Goal: Use online tool/utility: Use online tool/utility

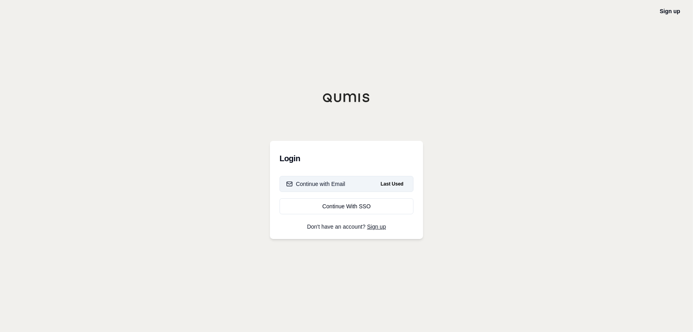
click at [334, 185] on div "Continue with Email" at bounding box center [315, 184] width 59 height 8
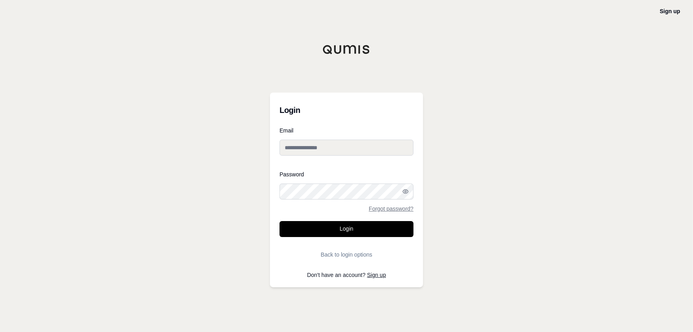
type input "**********"
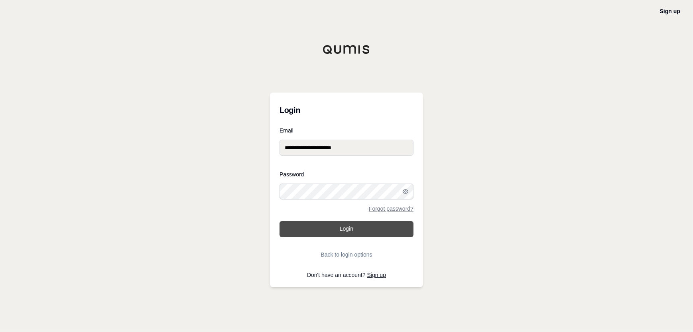
click at [343, 226] on button "Login" at bounding box center [347, 229] width 134 height 16
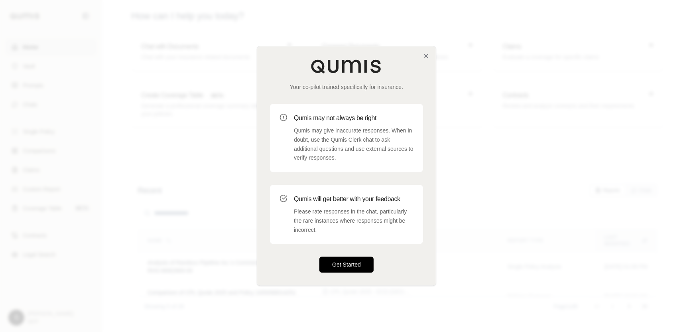
click at [365, 258] on button "Get Started" at bounding box center [347, 265] width 54 height 16
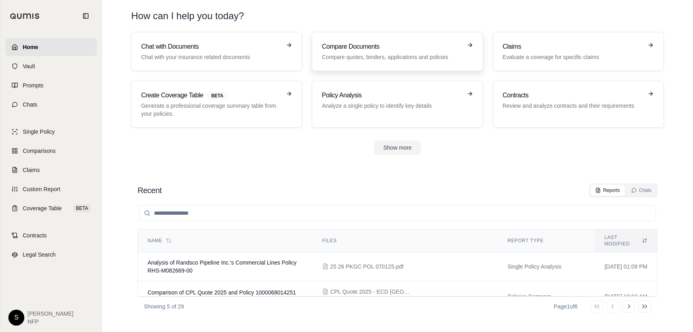
click at [465, 46] on div "Compare Documents Compare quotes, binders, applications and policies" at bounding box center [397, 51] width 151 height 19
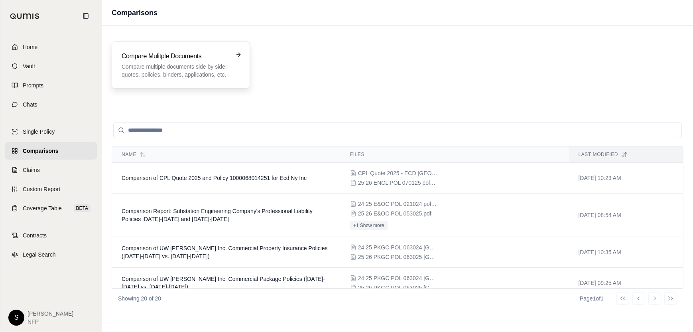
click at [224, 60] on h3 "Compare Mulitple Documents" at bounding box center [175, 56] width 107 height 10
click at [232, 53] on div "Compare Mulitple Documents Compare multiple documents side by side: quotes, pol…" at bounding box center [181, 64] width 119 height 27
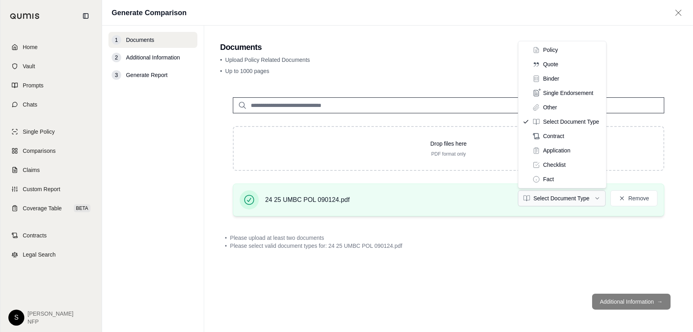
click at [589, 198] on html "Home Vault Prompts Chats Single Policy Comparisons Claims Custom Report Coverag…" at bounding box center [346, 166] width 693 height 332
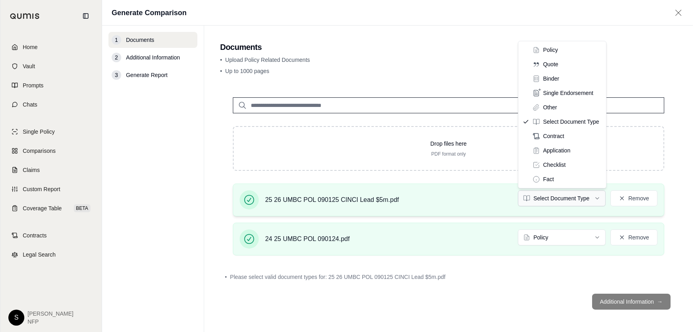
click at [596, 196] on html "Home Vault Prompts Chats Single Policy Comparisons Claims Custom Report Coverag…" at bounding box center [346, 166] width 693 height 332
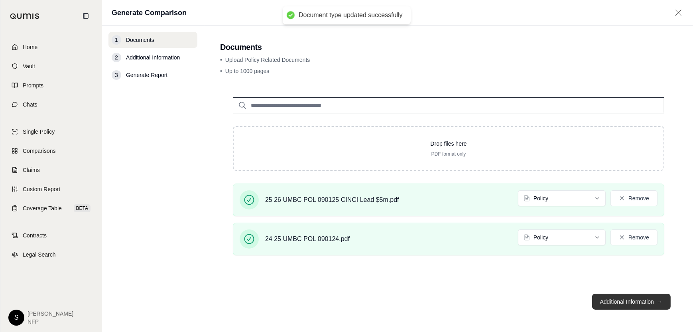
click at [627, 304] on button "Additional Information →" at bounding box center [632, 302] width 79 height 16
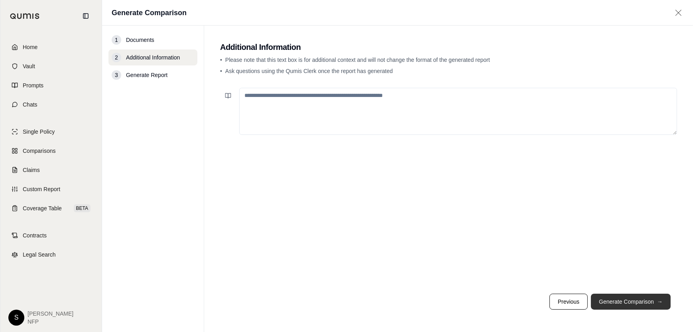
click at [617, 296] on button "Generate Comparison →" at bounding box center [631, 302] width 80 height 16
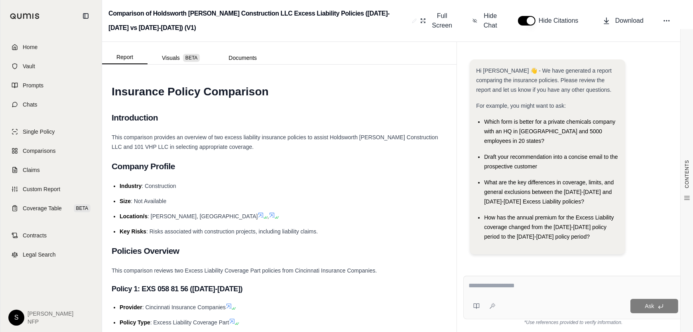
click at [523, 290] on textarea at bounding box center [574, 286] width 210 height 10
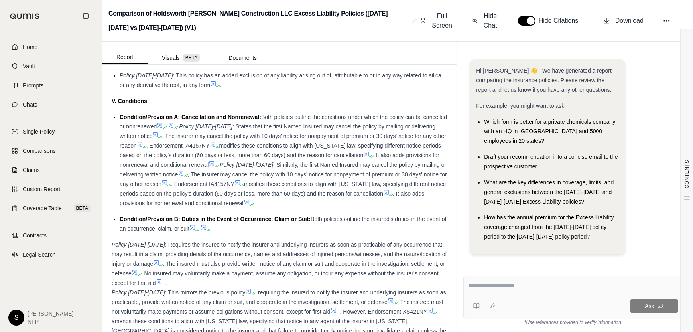
scroll to position [1596, 0]
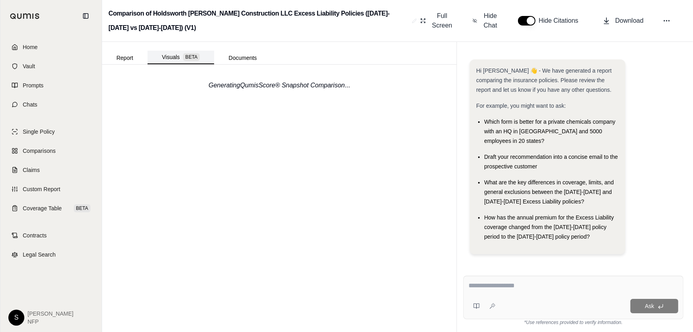
click at [172, 55] on button "Visuals BETA" at bounding box center [181, 58] width 67 height 14
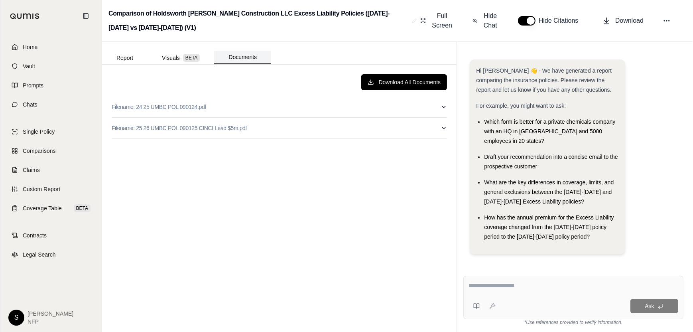
click at [247, 57] on button "Documents" at bounding box center [242, 58] width 57 height 14
click at [132, 57] on button "Report" at bounding box center [124, 57] width 45 height 13
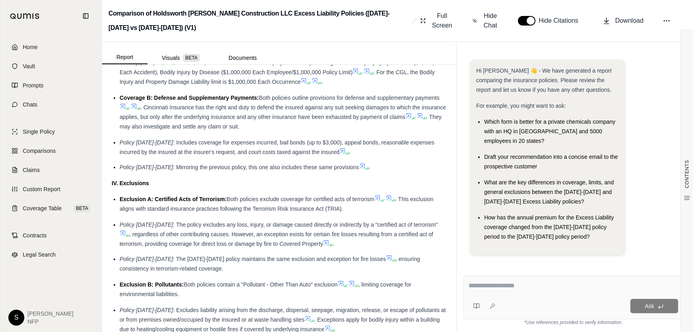
scroll to position [1197, 0]
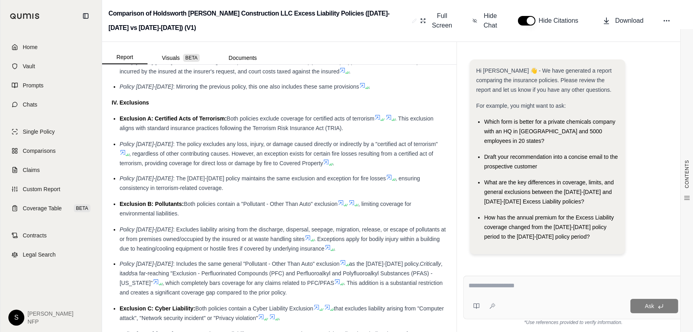
click at [520, 296] on div "Ask" at bounding box center [574, 297] width 220 height 43
type textarea "**********"
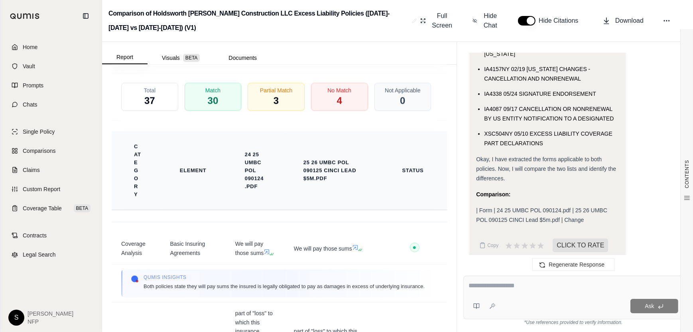
scroll to position [2058, 0]
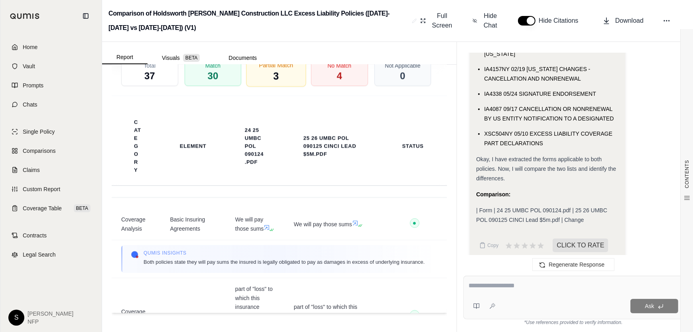
click at [279, 76] on div "Partial Match 3" at bounding box center [277, 72] width 60 height 30
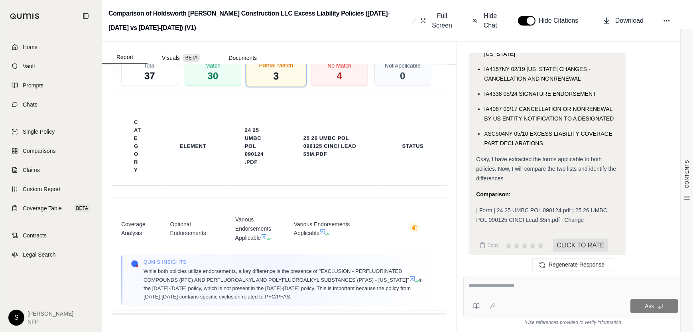
click at [279, 76] on div "Partial Match 3" at bounding box center [277, 72] width 60 height 30
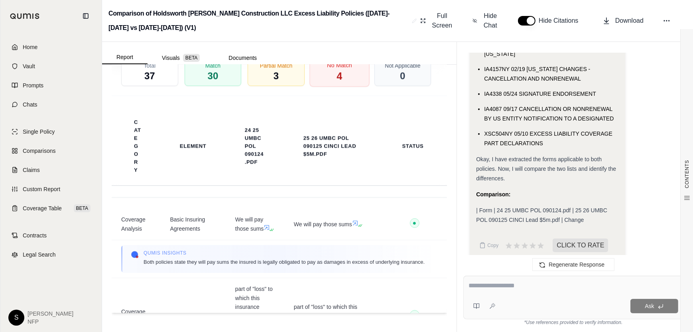
click at [330, 72] on div "No Match 4" at bounding box center [340, 72] width 60 height 30
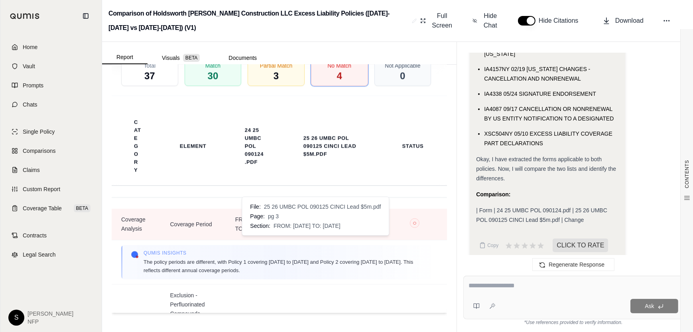
click at [361, 226] on icon at bounding box center [364, 223] width 6 height 6
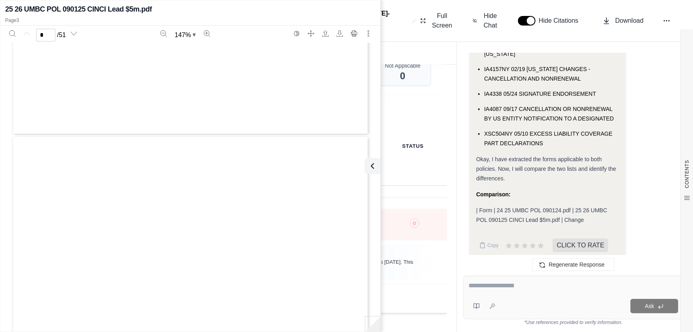
type input "*"
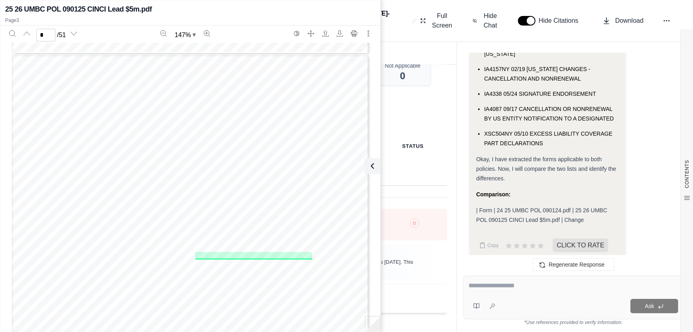
scroll to position [926, 0]
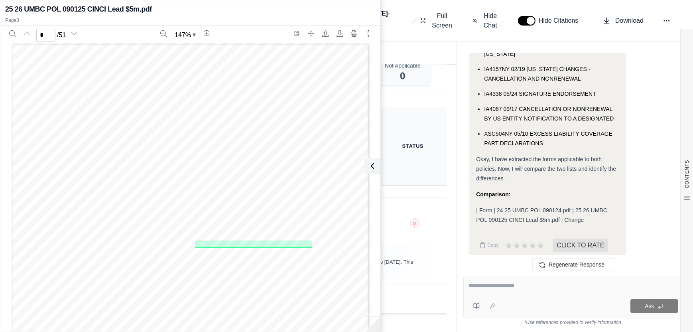
click at [423, 115] on th "Status" at bounding box center [414, 146] width 65 height 79
click at [367, 10] on div "25 26 UMBC POL 090125 CINCI Lead $5m.pdf" at bounding box center [190, 9] width 371 height 11
click at [415, 155] on th "Status" at bounding box center [413, 146] width 41 height 18
click at [369, 165] on icon at bounding box center [371, 166] width 10 height 10
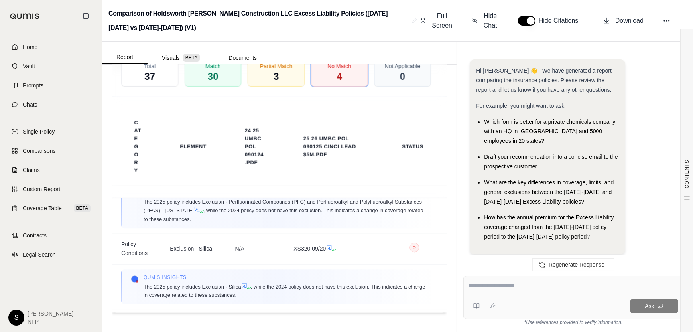
scroll to position [0, 0]
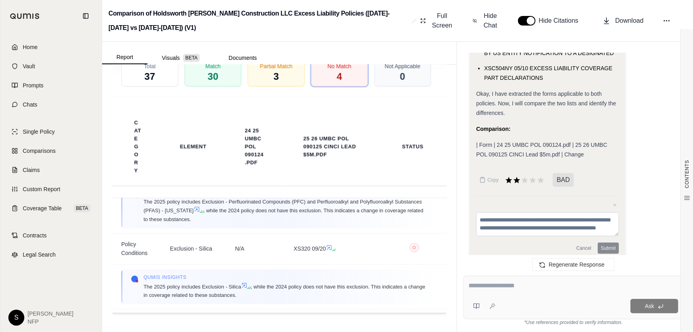
click at [519, 293] on div "Ask" at bounding box center [574, 297] width 220 height 43
type textarea "**********"
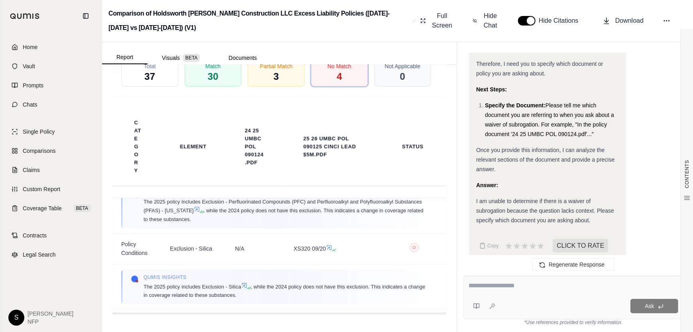
click at [529, 289] on textarea at bounding box center [574, 286] width 210 height 10
type textarea "*****"
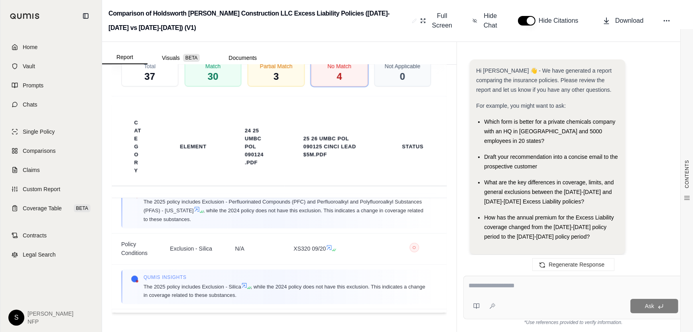
scroll to position [2205, 0]
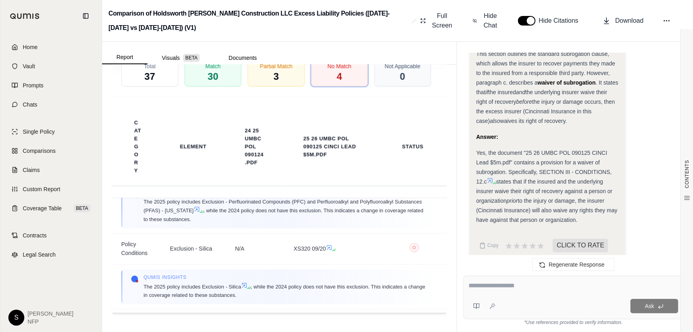
click at [489, 177] on icon at bounding box center [490, 180] width 6 height 6
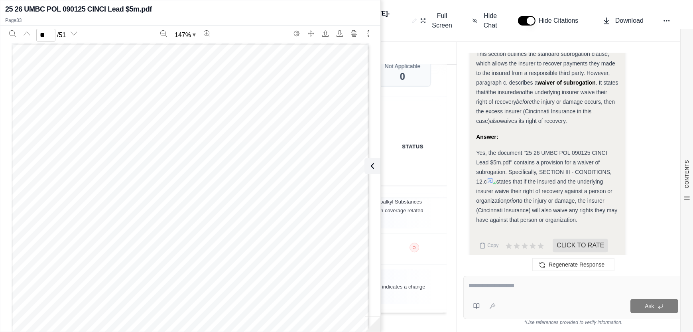
scroll to position [15220, 0]
type input "**"
